Goal: Check status: Check status

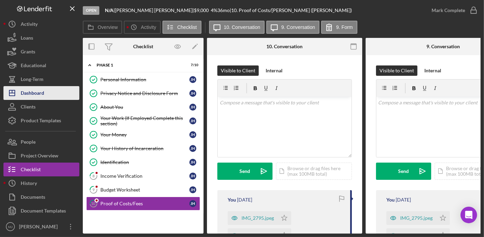
click at [30, 93] on div "Dashboard" at bounding box center [32, 94] width 23 height 16
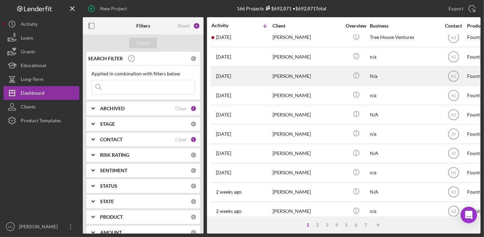
scroll to position [138, 0]
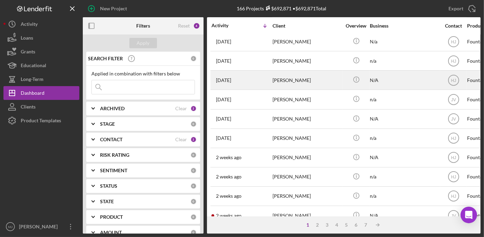
click at [294, 85] on div "[PERSON_NAME]" at bounding box center [306, 80] width 69 height 18
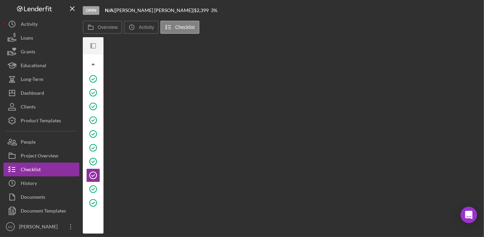
scroll to position [2, 0]
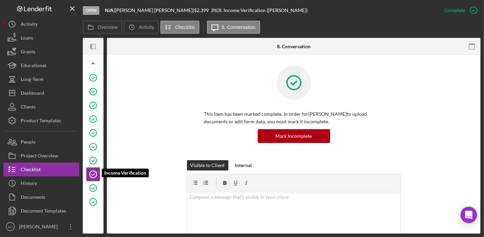
click at [94, 171] on icon "Income Verification" at bounding box center [92, 174] width 17 height 17
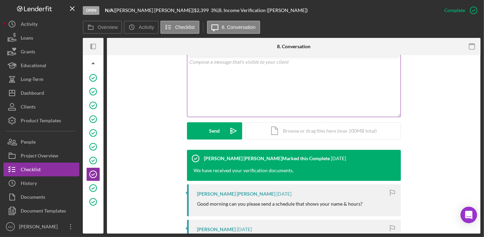
scroll to position [207, 0]
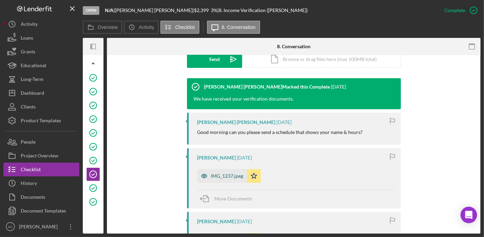
click at [227, 177] on div "IMG_1237.jpeg" at bounding box center [227, 176] width 32 height 6
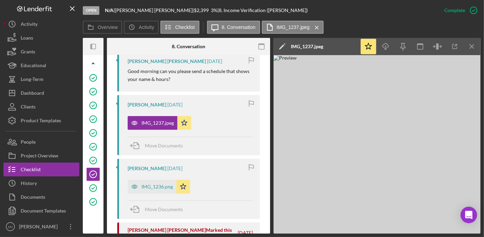
scroll to position [283, 0]
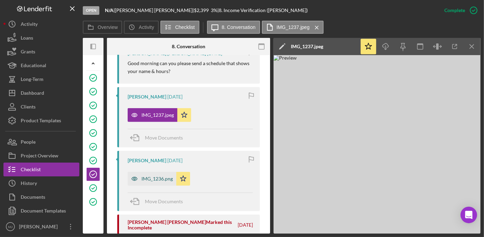
click at [156, 175] on div "IMG_1236.png" at bounding box center [152, 179] width 49 height 14
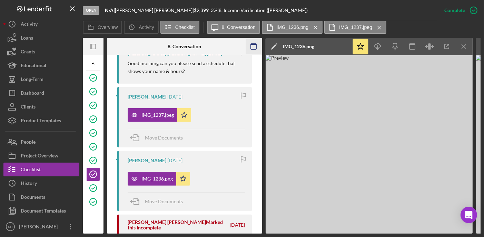
click at [252, 48] on icon "button" at bounding box center [254, 47] width 16 height 16
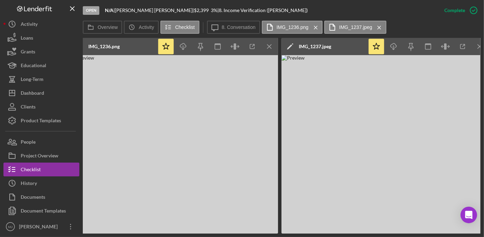
scroll to position [0, 43]
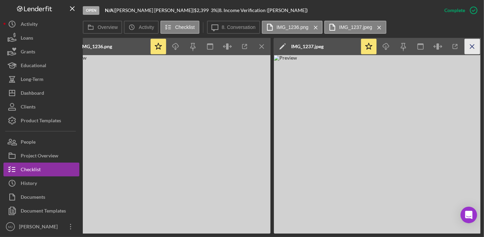
click at [473, 44] on icon "Icon/Menu Close" at bounding box center [472, 47] width 16 height 16
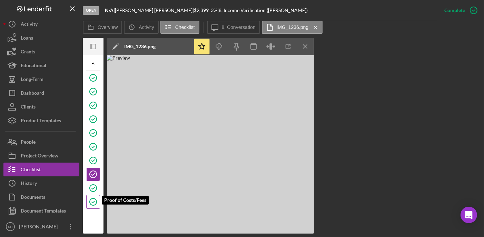
click at [91, 201] on icon "Proof of Costs/Fees" at bounding box center [92, 201] width 17 height 17
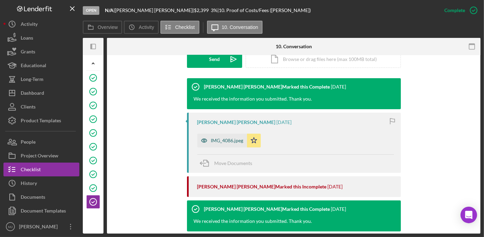
click at [225, 137] on div "IMG_4086.jpeg" at bounding box center [222, 141] width 50 height 14
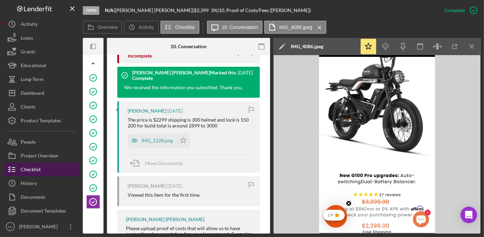
scroll to position [352, 0]
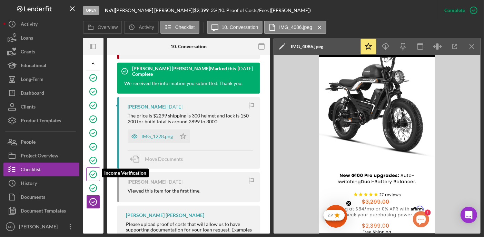
click at [88, 170] on icon "Income Verification" at bounding box center [92, 174] width 17 height 17
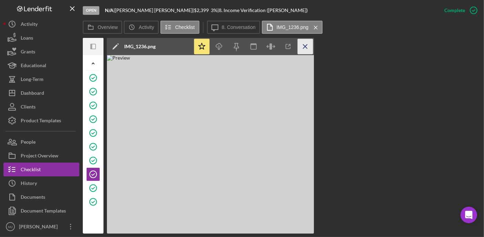
click at [302, 47] on icon "Icon/Menu Close" at bounding box center [305, 47] width 16 height 16
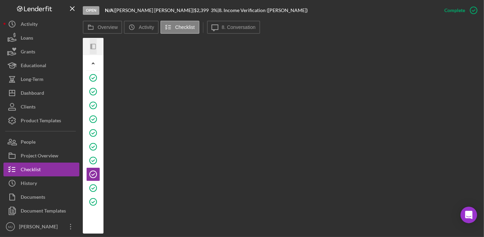
click at [92, 48] on icon "Icon/Panel Side Expand" at bounding box center [93, 47] width 16 height 16
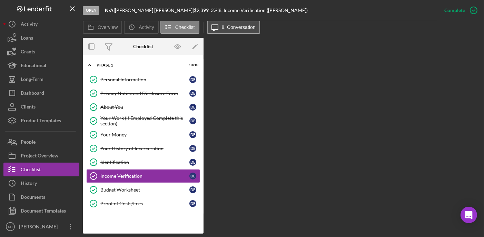
click at [230, 24] on label "8. Conversation" at bounding box center [239, 27] width 34 height 6
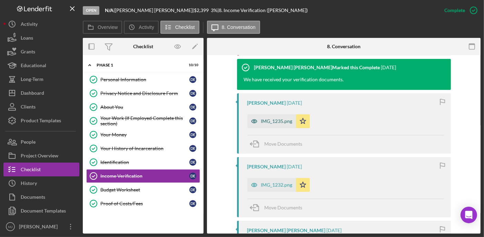
click at [278, 125] on div "IMG_1235.png" at bounding box center [271, 121] width 49 height 14
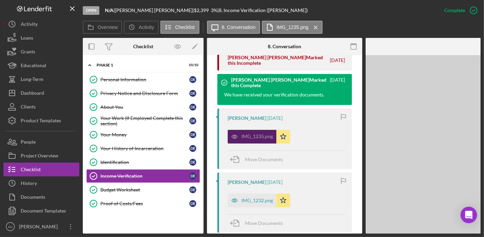
scroll to position [463, 0]
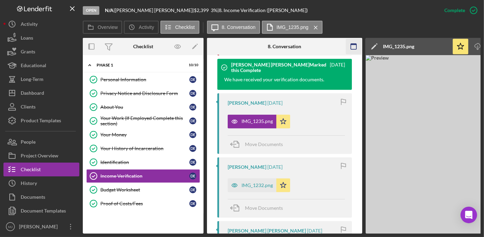
click at [356, 48] on icon "button" at bounding box center [354, 47] width 16 height 16
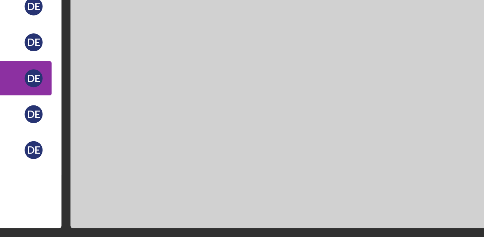
scroll to position [0, 0]
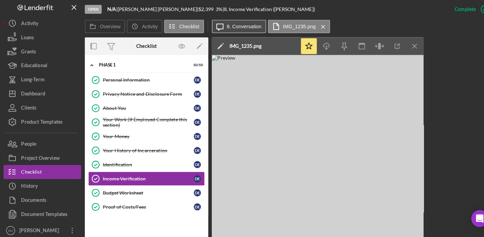
click at [239, 28] on label "8. Conversation" at bounding box center [239, 27] width 34 height 6
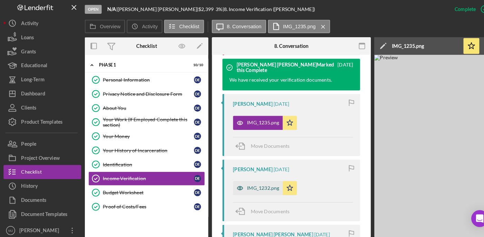
click at [254, 187] on div "IMG_1232.png" at bounding box center [256, 186] width 31 height 6
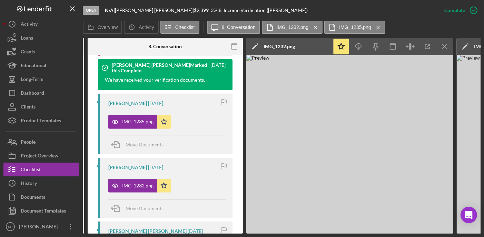
scroll to position [463, 0]
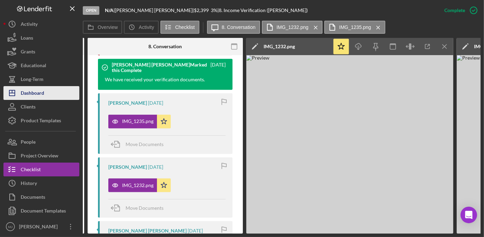
click at [42, 92] on div "Dashboard" at bounding box center [32, 94] width 23 height 16
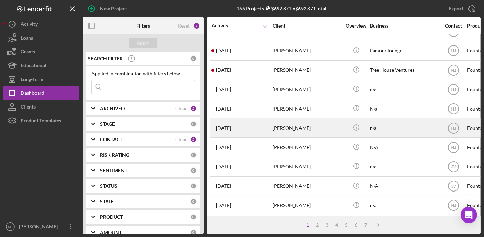
scroll to position [103, 0]
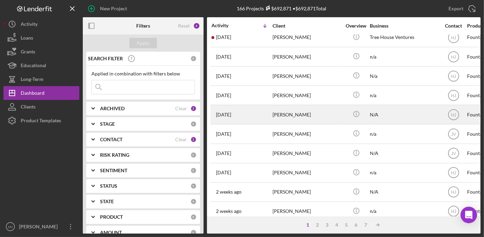
click at [288, 115] on div "[PERSON_NAME]" at bounding box center [306, 114] width 69 height 18
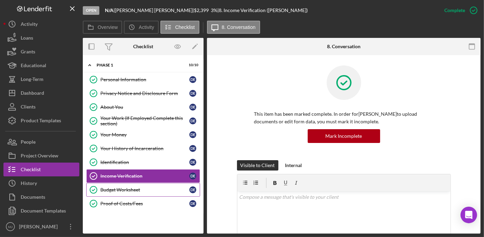
click at [114, 191] on div "Budget Worksheet" at bounding box center [144, 190] width 89 height 6
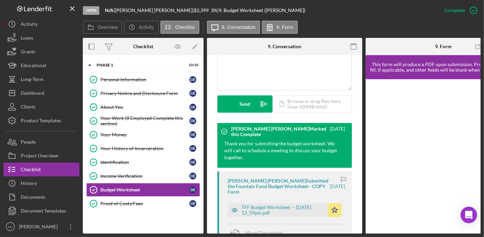
scroll to position [241, 0]
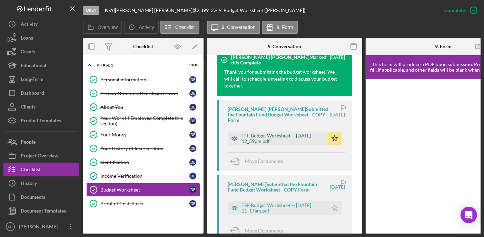
click at [299, 138] on div "TFF Budget Worksheet -- [DATE] 12_59pm.pdf" at bounding box center [282, 138] width 83 height 11
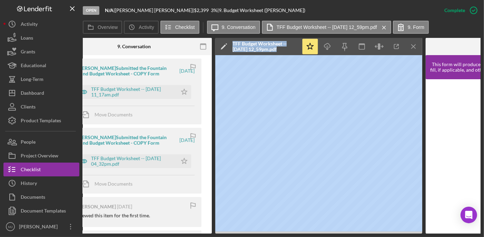
scroll to position [445, 0]
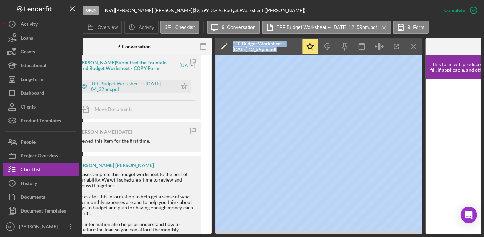
drag, startPoint x: 214, startPoint y: 231, endPoint x: 112, endPoint y: 234, distance: 102.1
click at [112, 234] on div "Open N/A | [PERSON_NAME] | $2,399 $2,399 3 % | 9. Budget Worksheet ([PERSON_NAM…" at bounding box center [242, 118] width 484 height 237
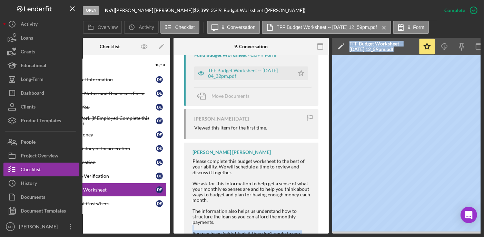
scroll to position [0, 0]
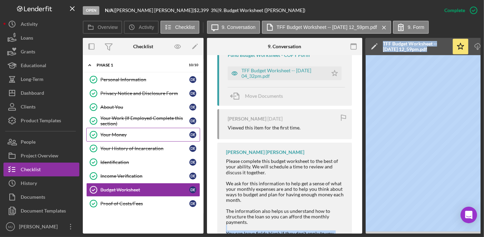
click at [120, 134] on div "Your Money" at bounding box center [144, 135] width 89 height 6
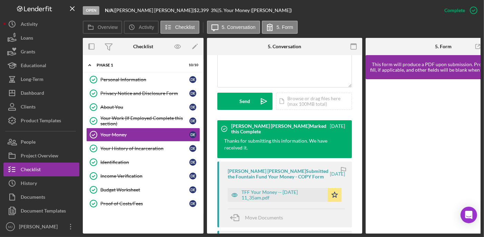
scroll to position [241, 0]
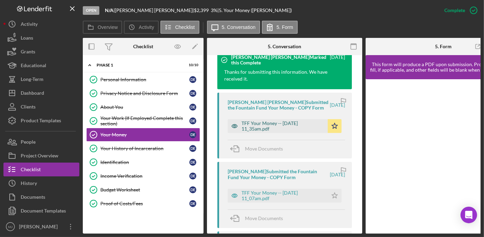
click at [261, 129] on div "TFF Your Money -- [DATE] 11_35am.pdf" at bounding box center [282, 126] width 83 height 11
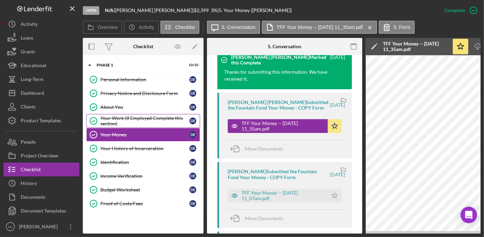
click at [161, 119] on div "Your Work (If Employed Complete this section)" at bounding box center [144, 120] width 89 height 11
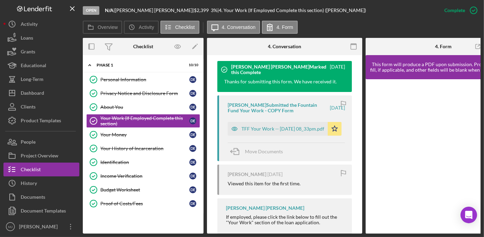
scroll to position [259, 0]
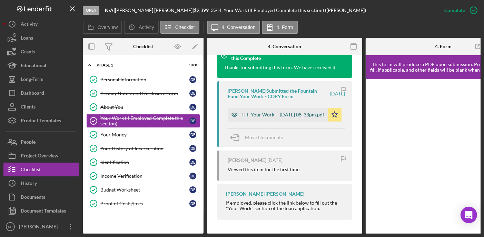
click at [295, 112] on div "TFF Your Work -- [DATE] 08_33pm.pdf" at bounding box center [282, 115] width 83 height 6
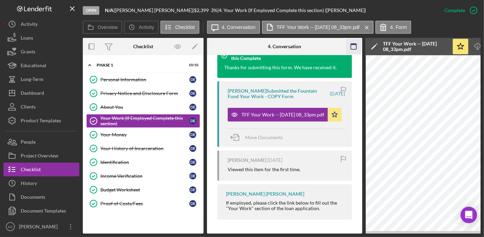
click at [349, 47] on icon "button" at bounding box center [354, 47] width 16 height 16
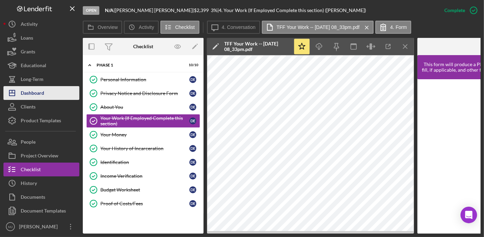
click at [45, 93] on button "Icon/Dashboard Dashboard" at bounding box center [41, 93] width 76 height 14
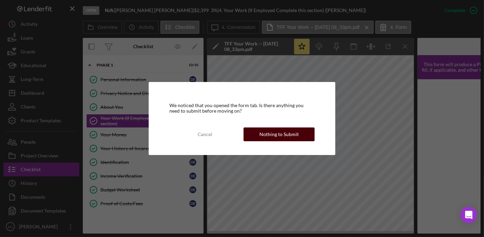
click at [284, 129] on div "Nothing to Submit" at bounding box center [278, 135] width 39 height 14
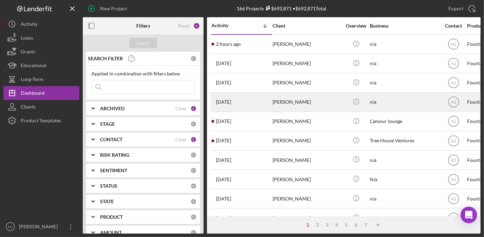
click at [299, 103] on div "[PERSON_NAME]" at bounding box center [306, 102] width 69 height 18
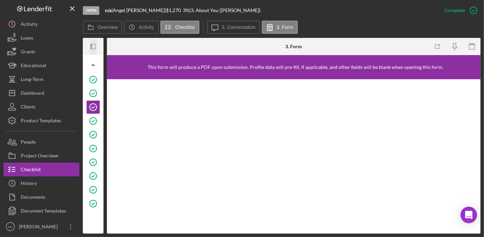
click at [93, 44] on rect "button" at bounding box center [93, 46] width 5 height 5
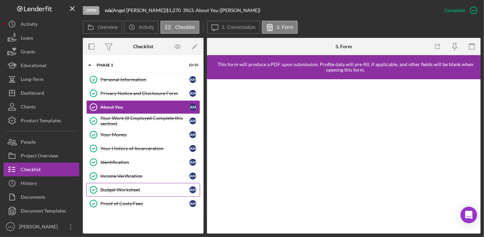
click at [123, 184] on link "Budget Worksheet Budget Worksheet A M" at bounding box center [143, 190] width 114 height 14
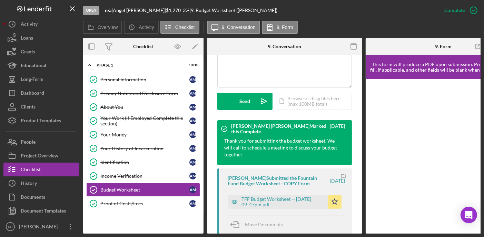
scroll to position [276, 0]
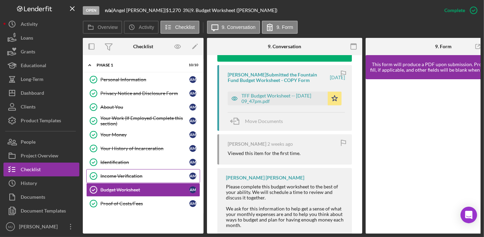
click at [127, 173] on div "Income Verification" at bounding box center [144, 176] width 89 height 6
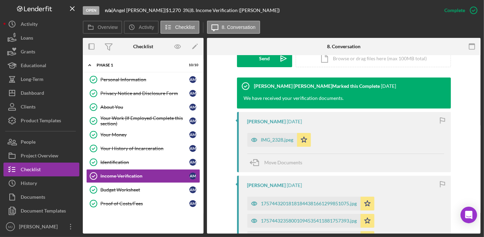
scroll to position [242, 0]
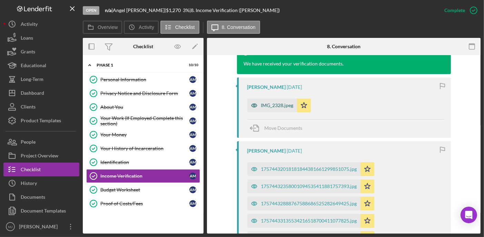
click at [276, 109] on div "IMG_2328.jpeg" at bounding box center [272, 106] width 50 height 14
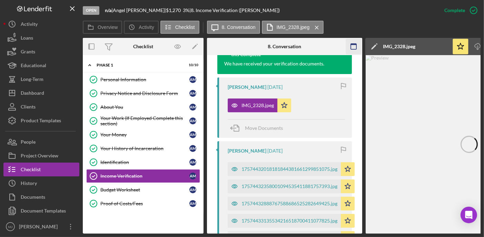
click at [353, 52] on icon "button" at bounding box center [354, 47] width 16 height 16
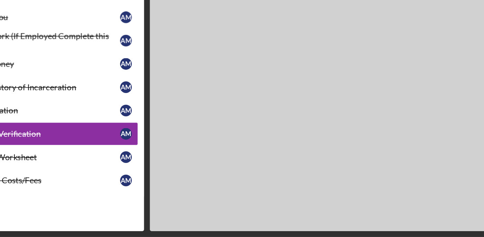
scroll to position [0, 0]
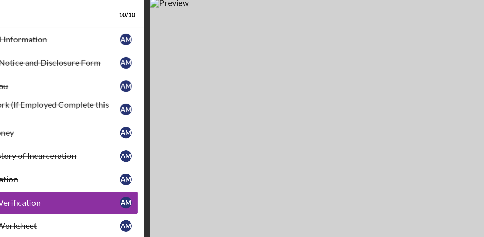
click at [318, 76] on img at bounding box center [310, 144] width 207 height 179
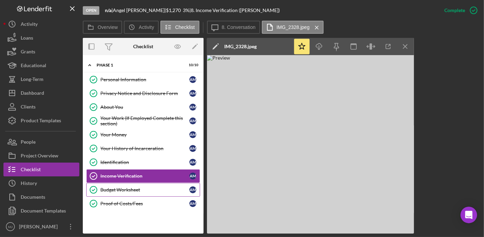
click at [134, 187] on div "Budget Worksheet" at bounding box center [144, 190] width 89 height 6
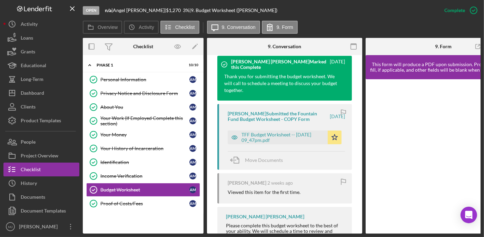
scroll to position [241, 0]
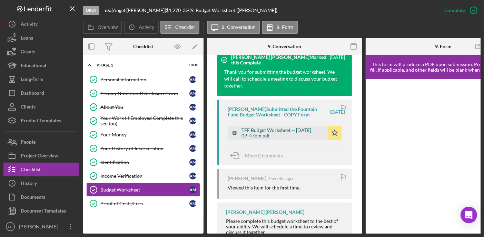
click at [261, 133] on div "TFF Budget Worksheet -- [DATE] 09_47pm.pdf" at bounding box center [282, 133] width 83 height 11
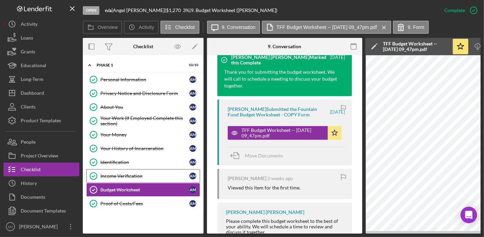
click at [140, 173] on div "Income Verification" at bounding box center [144, 176] width 89 height 6
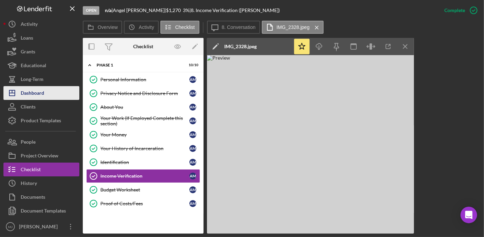
click at [28, 91] on div "Dashboard" at bounding box center [32, 94] width 23 height 16
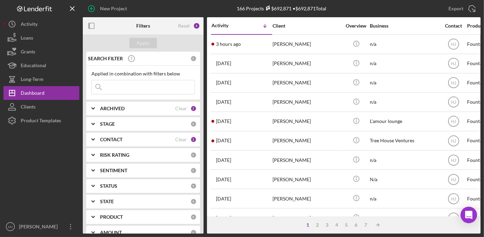
click at [95, 138] on icon "Icon/Expander" at bounding box center [92, 139] width 17 height 17
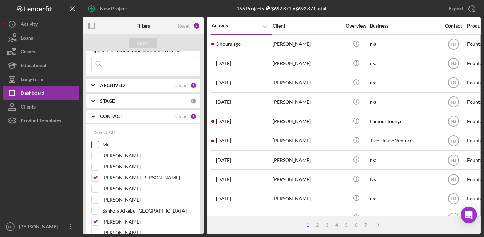
scroll to position [34, 0]
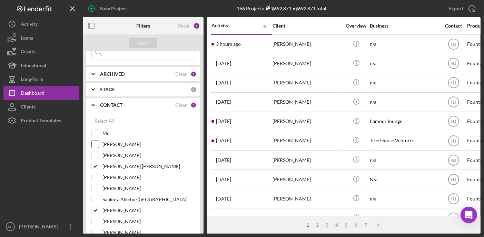
click at [95, 143] on input "[PERSON_NAME]" at bounding box center [95, 144] width 7 height 7
checkbox input "true"
click at [98, 165] on input "[PERSON_NAME] [PERSON_NAME]" at bounding box center [95, 166] width 7 height 7
checkbox input "false"
click at [96, 210] on input "[PERSON_NAME]" at bounding box center [95, 210] width 7 height 7
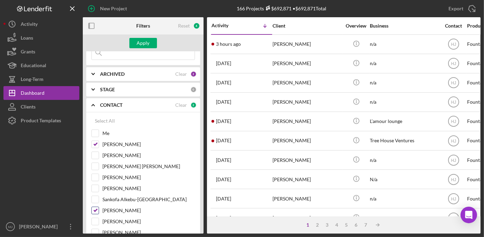
checkbox input "false"
click at [136, 44] on button "Apply" at bounding box center [143, 43] width 28 height 10
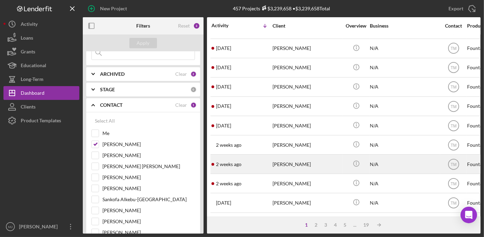
click at [300, 161] on div "[PERSON_NAME]" at bounding box center [306, 164] width 69 height 18
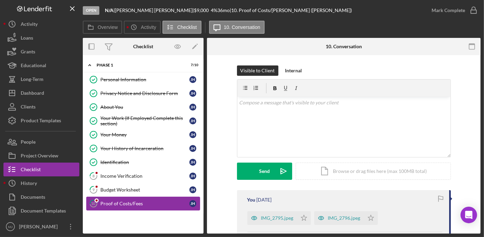
click at [122, 198] on link "10 Proof of Costs/Fees [PERSON_NAME]" at bounding box center [143, 204] width 114 height 14
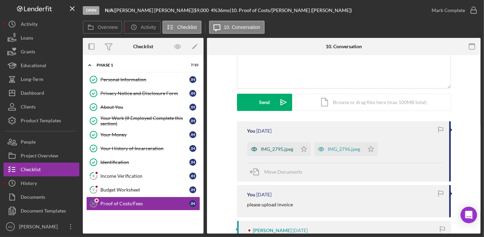
click at [281, 152] on div "IMG_2795.jpeg" at bounding box center [272, 149] width 50 height 14
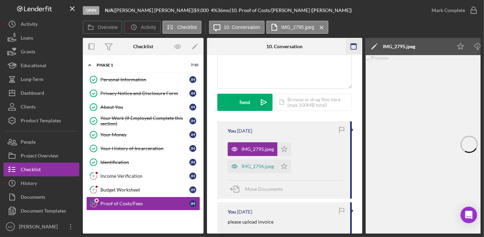
click at [355, 46] on icon "button" at bounding box center [354, 47] width 16 height 16
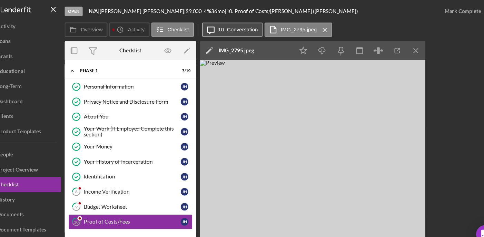
click at [245, 29] on label "10. Conversation" at bounding box center [242, 27] width 37 height 6
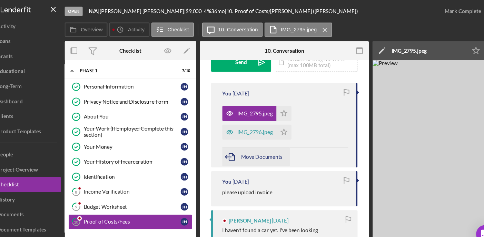
scroll to position [132, 0]
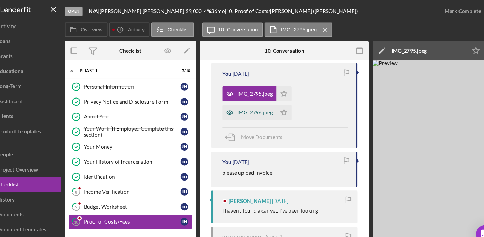
click at [256, 102] on div "IMG_2796.jpeg" at bounding box center [257, 104] width 32 height 6
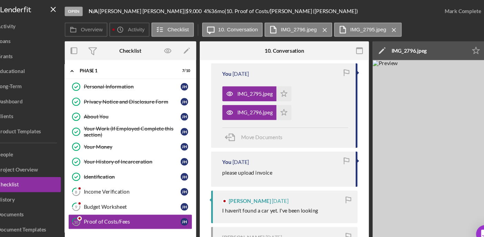
drag, startPoint x: 357, startPoint y: 48, endPoint x: 332, endPoint y: 61, distance: 27.9
click at [356, 48] on icon "button" at bounding box center [354, 47] width 16 height 16
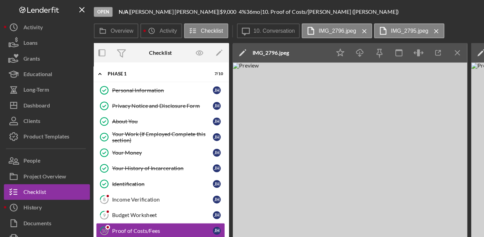
scroll to position [0, 2]
